Goal: Ask a question

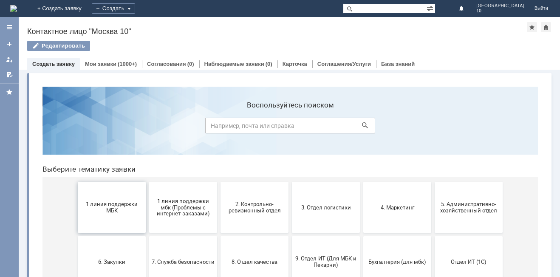
click at [100, 211] on span "1 линия поддержки МБК" at bounding box center [111, 207] width 63 height 13
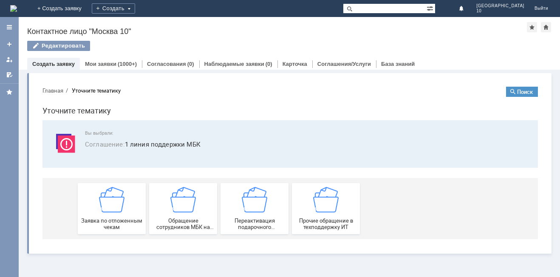
click at [100, 211] on img at bounding box center [112, 200] width 26 height 26
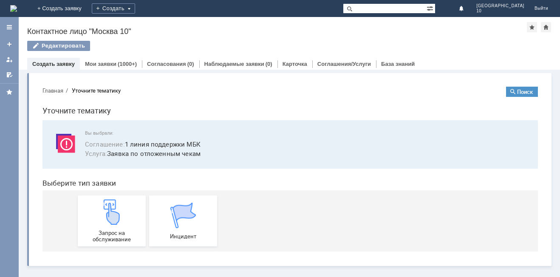
click at [100, 211] on img at bounding box center [112, 212] width 26 height 26
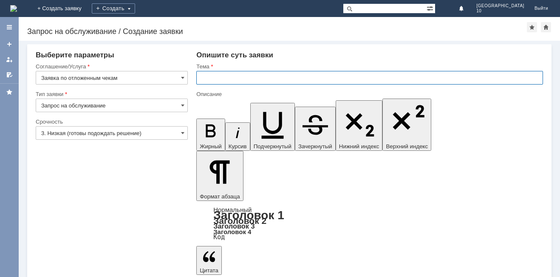
click at [204, 78] on input "text" at bounding box center [369, 78] width 347 height 14
type input "отложенные чеки"
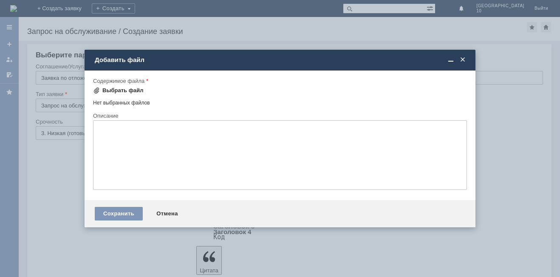
click at [122, 91] on div "Выбрать файл" at bounding box center [122, 90] width 41 height 7
click at [460, 60] on span at bounding box center [463, 60] width 9 height 8
